Goal: Task Accomplishment & Management: Complete application form

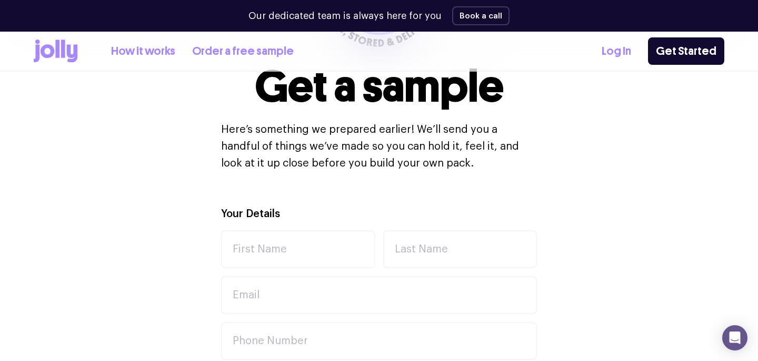
scroll to position [256, 0]
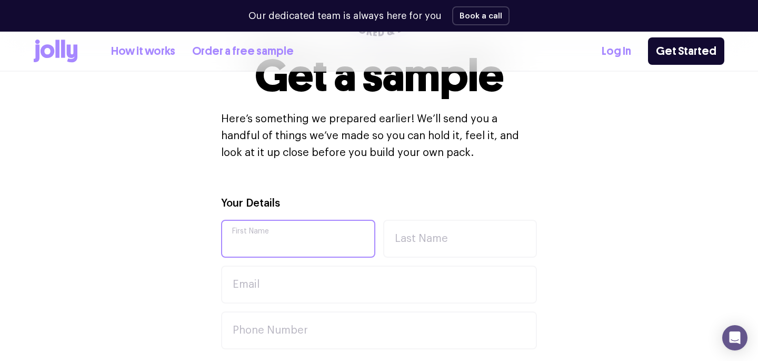
click at [292, 232] on input "First Name" at bounding box center [298, 239] width 154 height 38
type input "seva"
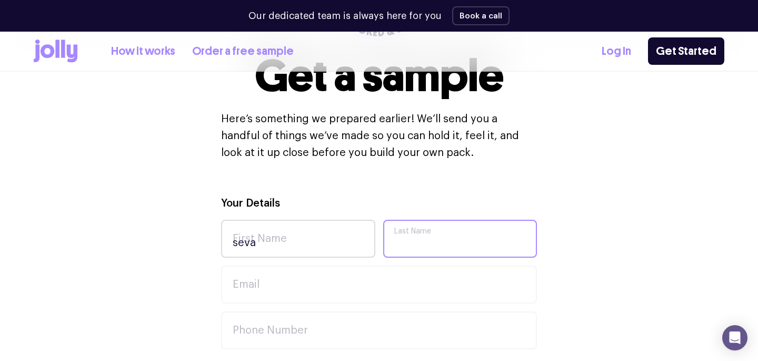
type input "[PERSON_NAME]"
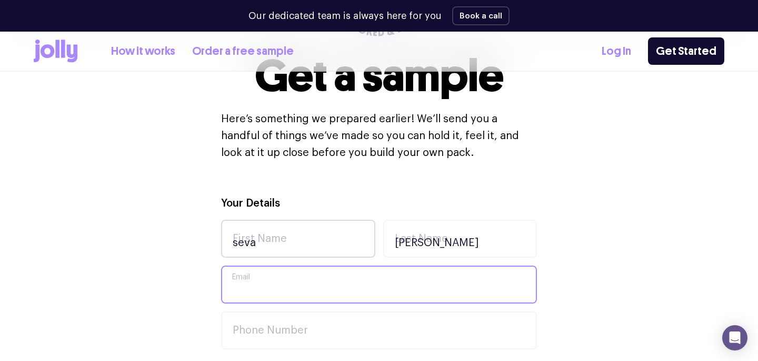
type input "[EMAIL_ADDRESS][DOMAIN_NAME]"
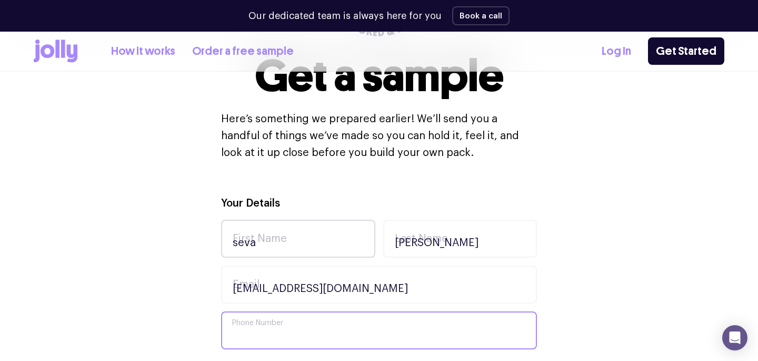
type input "0403777307"
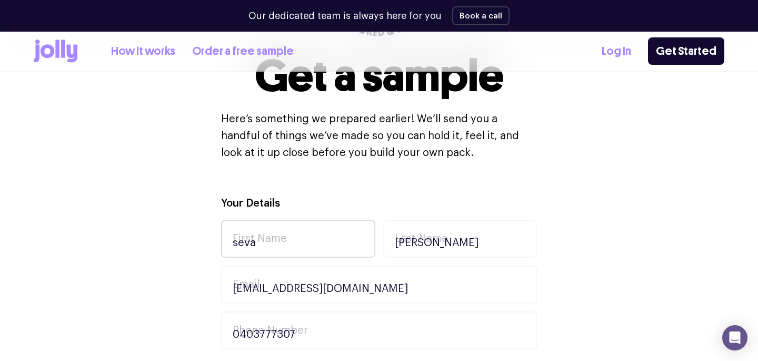
type input "[STREET_ADDRESS][PERSON_NAME]"
type input "Balwyn North"
type input "3104"
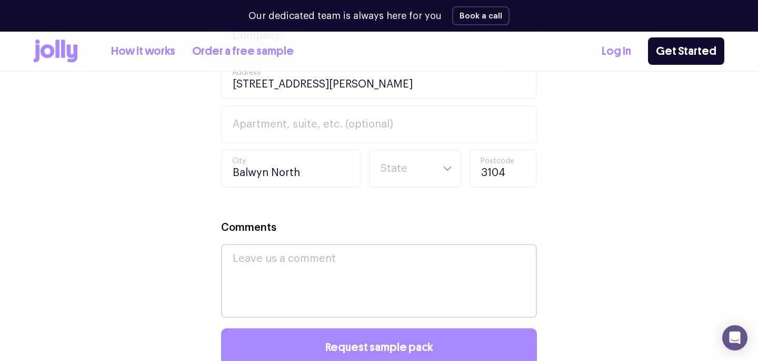
scroll to position [692, 0]
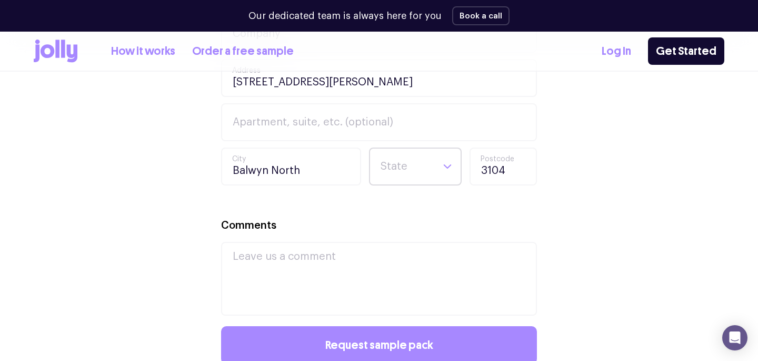
click at [394, 173] on input "Search for option" at bounding box center [407, 167] width 54 height 36
click at [399, 261] on li "VIC" at bounding box center [415, 257] width 87 height 25
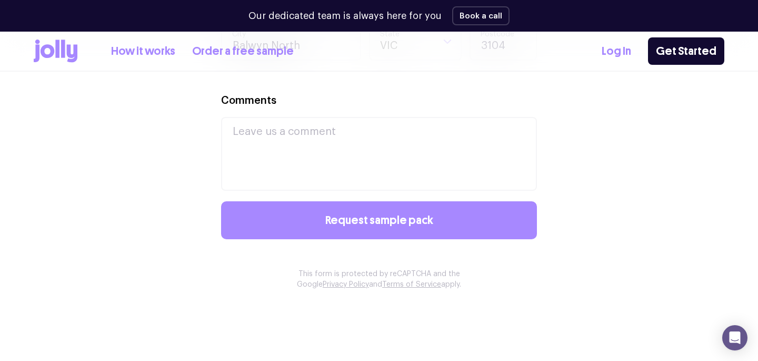
scroll to position [882, 0]
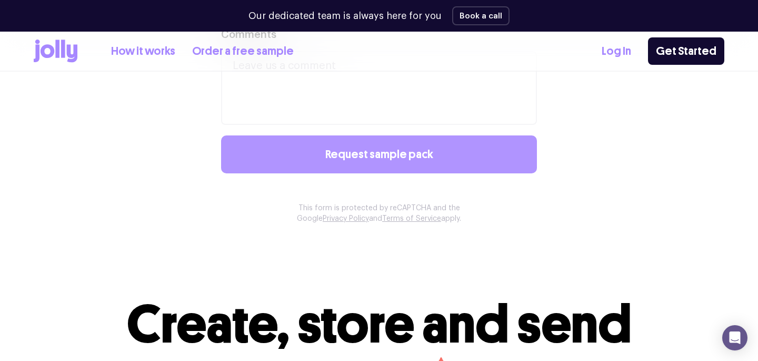
click at [419, 160] on span "Request sample pack" at bounding box center [379, 155] width 108 height 12
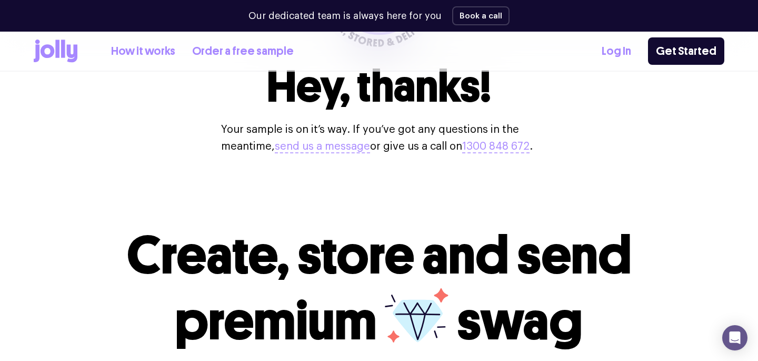
scroll to position [244, 0]
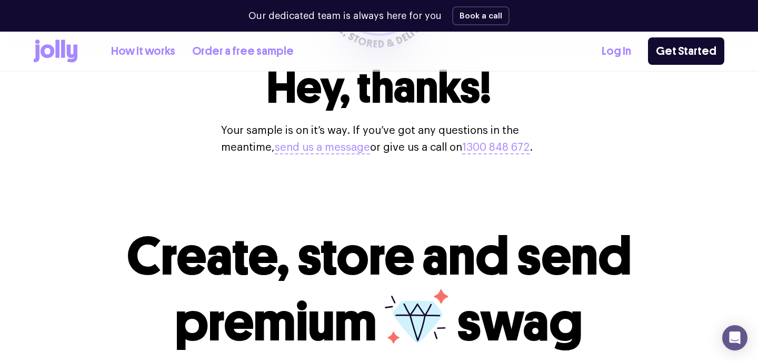
click at [64, 54] on icon at bounding box center [63, 49] width 4 height 18
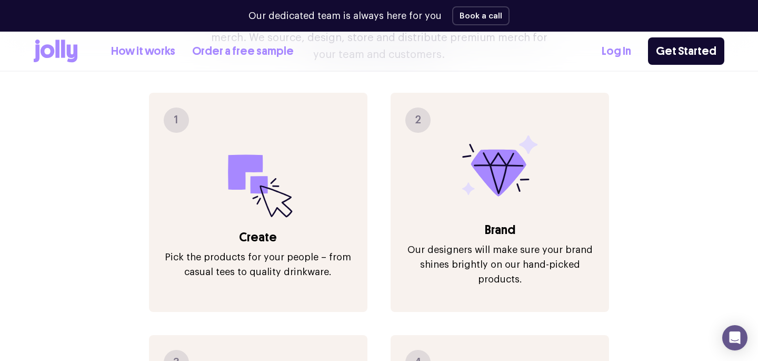
scroll to position [811, 0]
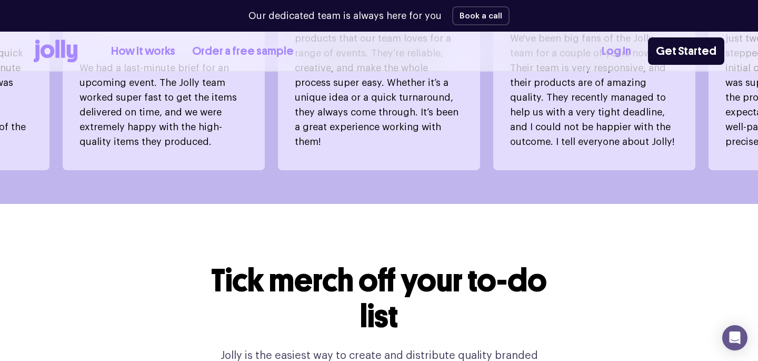
click at [146, 50] on link "How it works" at bounding box center [143, 51] width 64 height 17
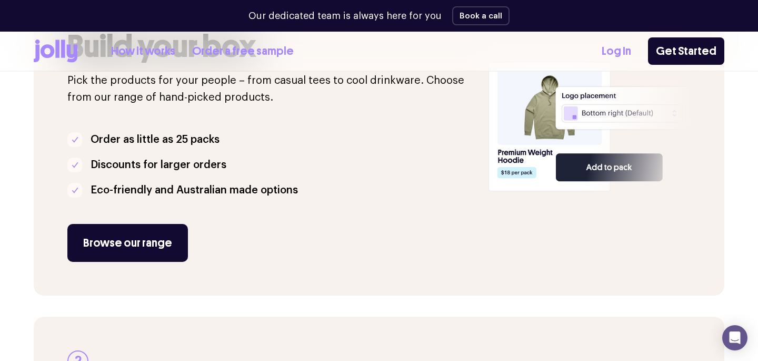
scroll to position [266, 0]
